Goal: Task Accomplishment & Management: Complete application form

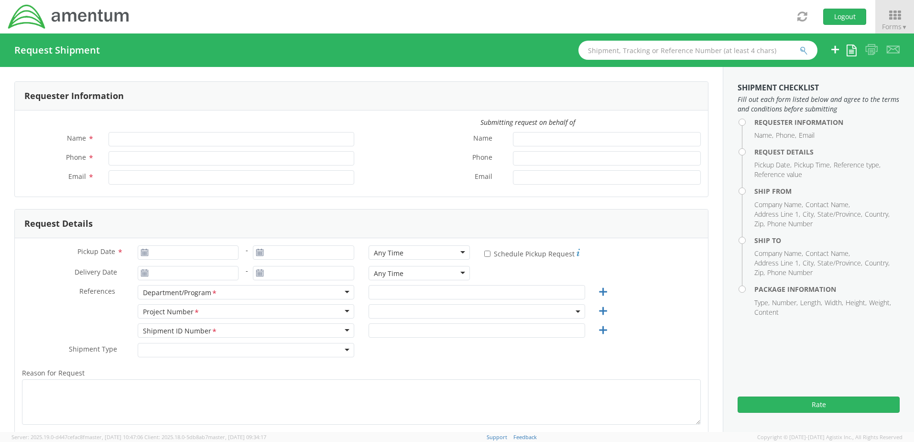
type input "[PERSON_NAME]"
type input "[PHONE_NUMBER]"
type input "[PERSON_NAME][EMAIL_ADDRESS][PERSON_NAME][DOMAIN_NAME]"
select select "ADMN.100123.DSKSP"
click at [443, 309] on span "ADMN.100123.DSKSP" at bounding box center [477, 311] width 206 height 9
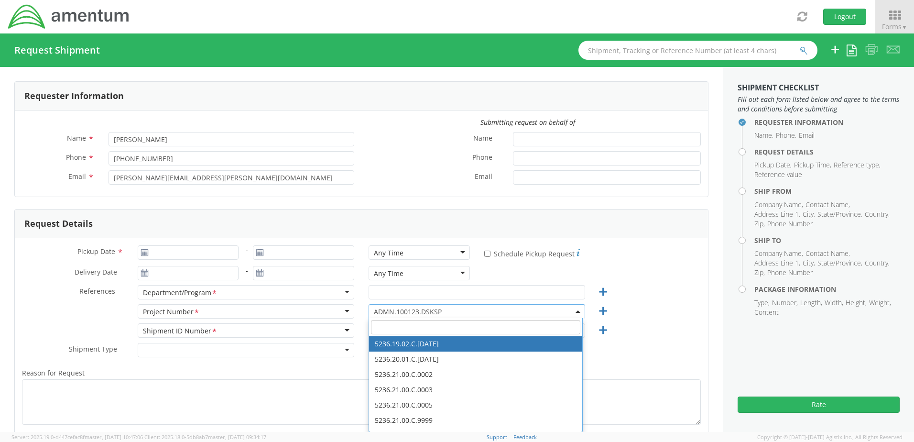
click at [441, 319] on span at bounding box center [475, 327] width 213 height 18
click at [443, 326] on input "search" at bounding box center [475, 327] width 209 height 14
paste input "ADMN.600374.5PAPX"
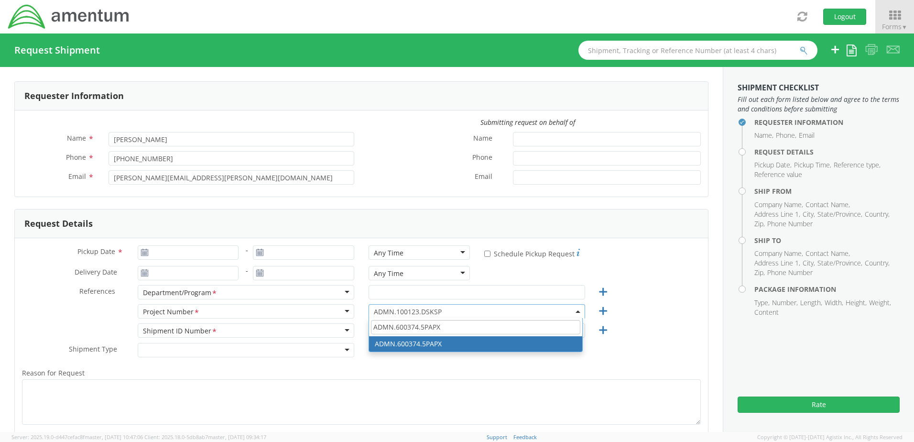
type input "ADMN.600374.5PAPX"
